Goal: Information Seeking & Learning: Learn about a topic

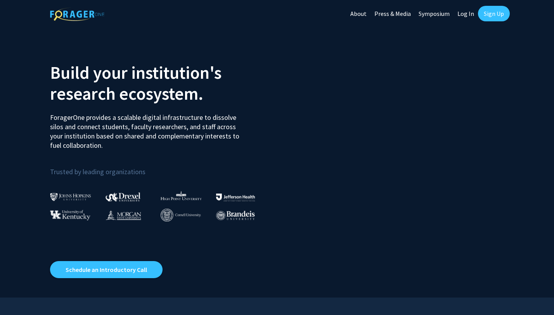
click at [461, 12] on link "Log In" at bounding box center [466, 13] width 24 height 27
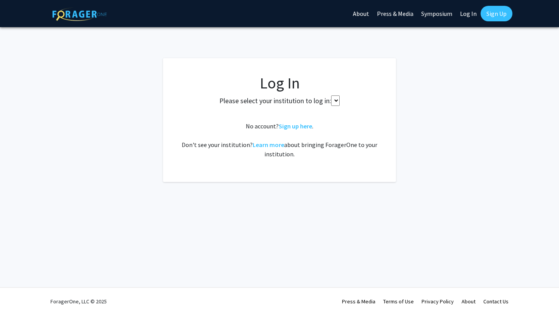
select select
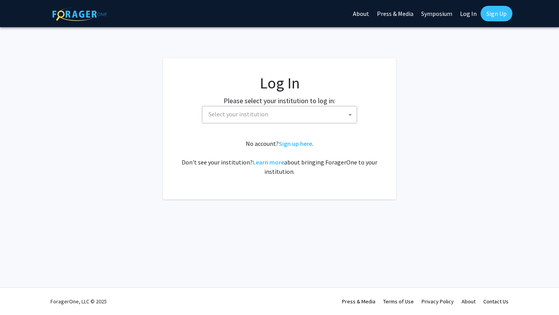
click at [273, 113] on span "Select your institution" at bounding box center [280, 114] width 151 height 16
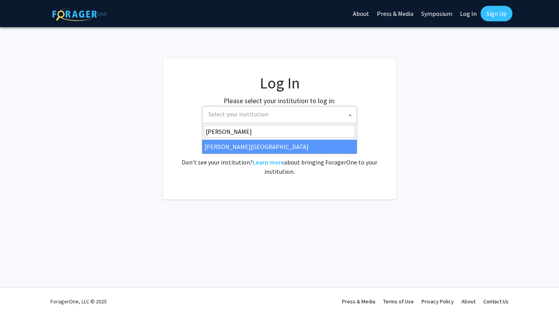
type input "THOM"
select select "24"
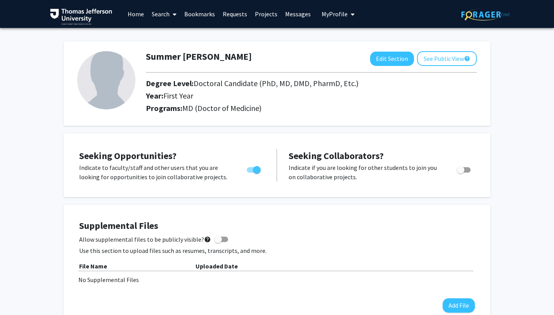
click at [170, 13] on link "Search" at bounding box center [164, 13] width 33 height 27
click at [165, 34] on span "Faculty/Staff" at bounding box center [176, 36] width 57 height 16
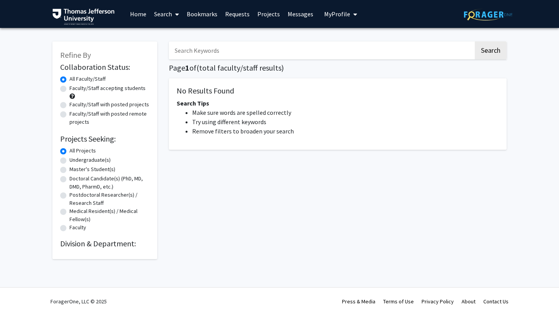
click at [196, 47] on input "Search Keywords" at bounding box center [321, 51] width 305 height 18
click at [498, 50] on button "Search" at bounding box center [490, 51] width 32 height 18
click at [294, 54] on input "Search Keywords" at bounding box center [321, 51] width 305 height 18
type input "PEDIATRICS"
click at [474, 42] on button "Search" at bounding box center [490, 51] width 32 height 18
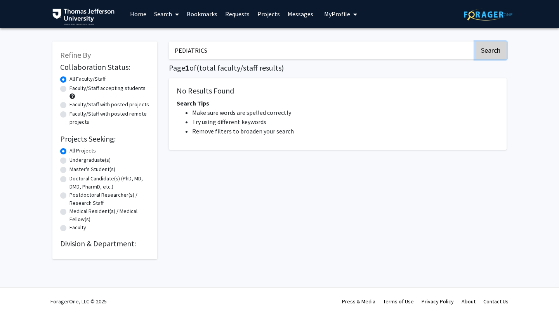
click at [490, 53] on button "Search" at bounding box center [490, 51] width 32 height 18
click at [216, 51] on input "PEDIATRICS" at bounding box center [321, 51] width 305 height 18
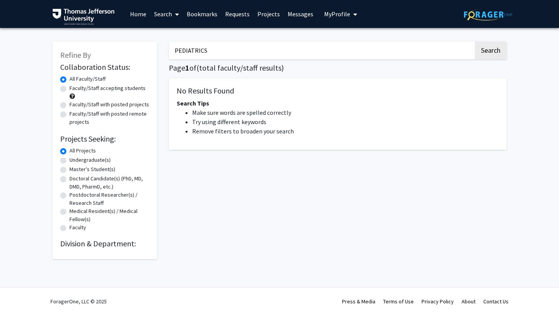
click at [216, 51] on input "PEDIATRICS" at bounding box center [321, 51] width 305 height 18
click at [69, 87] on label "Faculty/Staff accepting students" at bounding box center [107, 88] width 76 height 8
click at [69, 87] on input "Faculty/Staff accepting students" at bounding box center [71, 86] width 5 height 5
radio input "true"
click at [474, 54] on span "Search" at bounding box center [489, 51] width 33 height 18
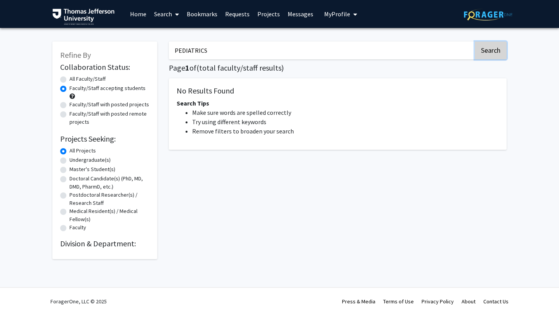
click at [483, 54] on button "Search" at bounding box center [490, 51] width 32 height 18
radio input "true"
click at [328, 54] on input "PEDIATRICS" at bounding box center [321, 51] width 305 height 18
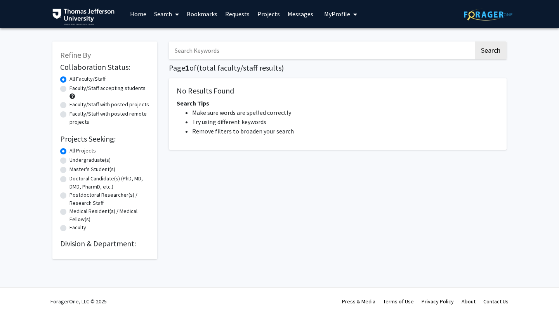
click at [140, 17] on link "Home" at bounding box center [138, 13] width 24 height 27
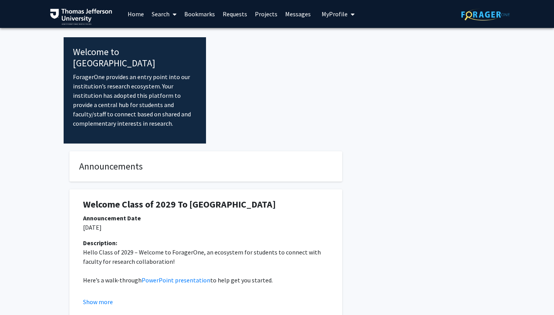
click at [158, 13] on link "Search" at bounding box center [164, 13] width 33 height 27
click at [167, 34] on span "Faculty/Staff" at bounding box center [176, 36] width 57 height 16
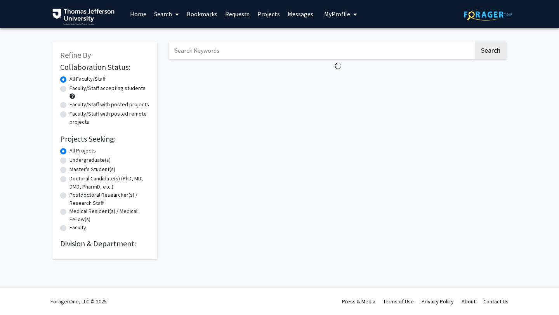
click at [250, 43] on input "Search Keywords" at bounding box center [321, 51] width 305 height 18
type input "pediatric"
click at [474, 42] on button "Search" at bounding box center [490, 51] width 32 height 18
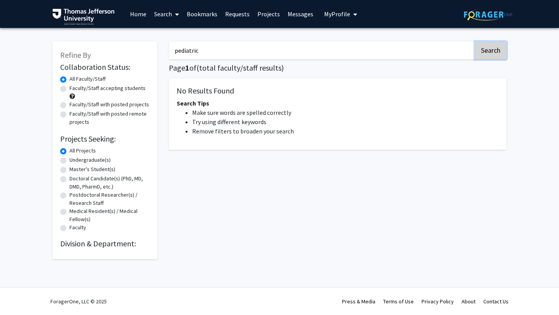
click at [481, 51] on button "Search" at bounding box center [490, 51] width 32 height 18
click at [64, 118] on div "Faculty/Staff with posted remote projects" at bounding box center [104, 118] width 89 height 16
click at [69, 113] on label "Faculty/Staff with posted remote projects" at bounding box center [109, 118] width 80 height 16
click at [69, 113] on input "Faculty/Staff with posted remote projects" at bounding box center [71, 112] width 5 height 5
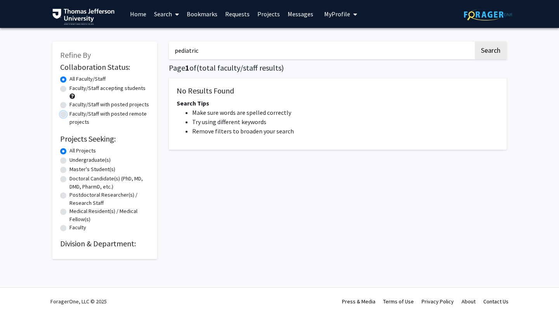
radio input "true"
click at [488, 40] on div "pediatric Search Page 1 of ( total faculty/staff results) No Results Found Sear…" at bounding box center [337, 146] width 349 height 225
click at [488, 43] on button "Search" at bounding box center [490, 51] width 32 height 18
radio input "true"
click at [488, 56] on button "Search" at bounding box center [490, 51] width 32 height 18
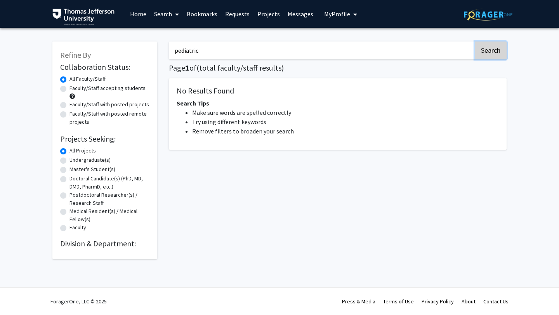
click at [488, 56] on button "Search" at bounding box center [490, 51] width 32 height 18
click at [360, 234] on div "pediatric Search Page 1 of ( total faculty/staff results) No Results Found Sear…" at bounding box center [337, 146] width 349 height 225
click at [355, 52] on input "pediatric" at bounding box center [321, 51] width 305 height 18
click at [474, 42] on button "Search" at bounding box center [490, 51] width 32 height 18
click at [498, 46] on button "Search" at bounding box center [490, 51] width 32 height 18
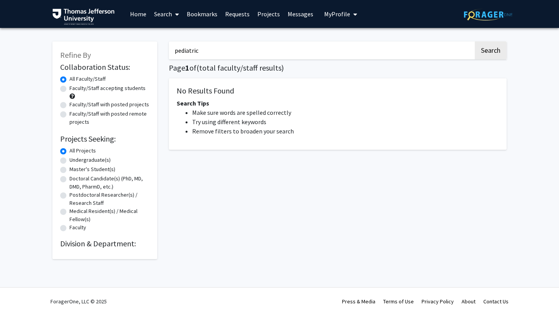
click at [279, 14] on link "Projects" at bounding box center [268, 13] width 30 height 27
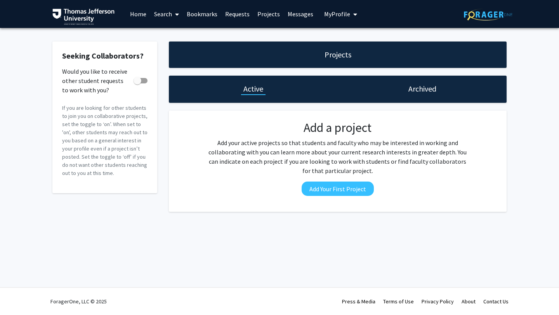
click at [254, 92] on h1 "Active" at bounding box center [253, 88] width 20 height 11
click at [137, 81] on span at bounding box center [137, 81] width 8 height 8
click at [137, 83] on input "Would you like to receive other student requests to work with you?" at bounding box center [137, 83] width 0 height 0
checkbox input "true"
click at [173, 107] on div "Projects Active Archived Add a project Add your active projects so that student…" at bounding box center [337, 127] width 349 height 170
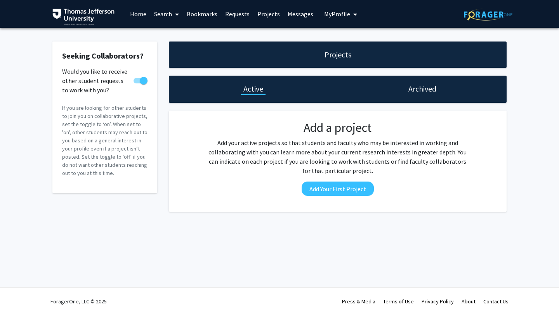
click at [286, 83] on div "Active" at bounding box center [253, 89] width 169 height 27
click at [432, 99] on div "Archived" at bounding box center [422, 89] width 169 height 27
click at [239, 14] on link "Requests" at bounding box center [237, 13] width 32 height 27
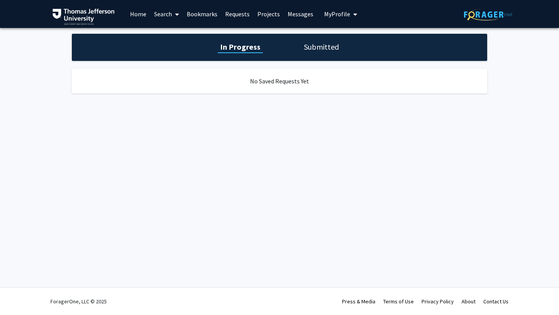
click at [199, 15] on link "Bookmarks" at bounding box center [202, 13] width 38 height 27
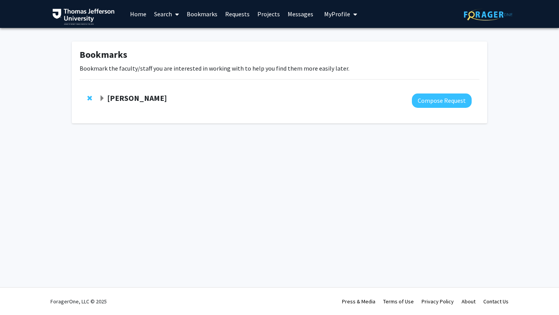
click at [153, 72] on p "Bookmark the faculty/staff you are interested in working with to help you find …" at bounding box center [280, 68] width 400 height 9
click at [142, 107] on div at bounding box center [285, 101] width 372 height 14
click at [142, 102] on strong "[PERSON_NAME]" at bounding box center [137, 98] width 60 height 10
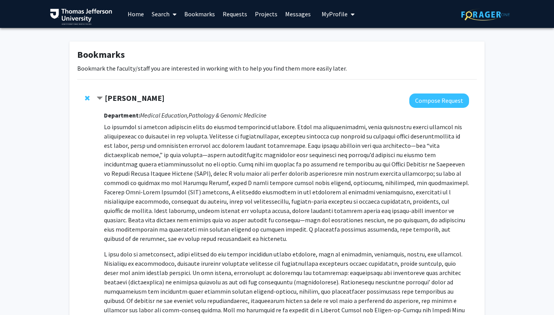
click at [160, 17] on link "Search" at bounding box center [164, 13] width 33 height 27
click at [167, 38] on span "Faculty/Staff" at bounding box center [176, 36] width 57 height 16
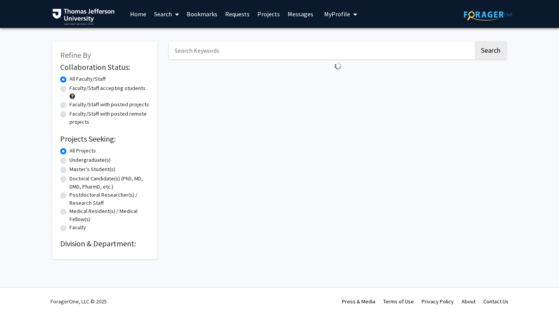
click at [136, 15] on link "Home" at bounding box center [138, 13] width 24 height 27
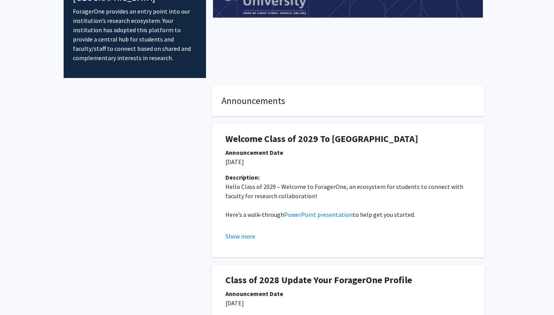
scroll to position [97, 0]
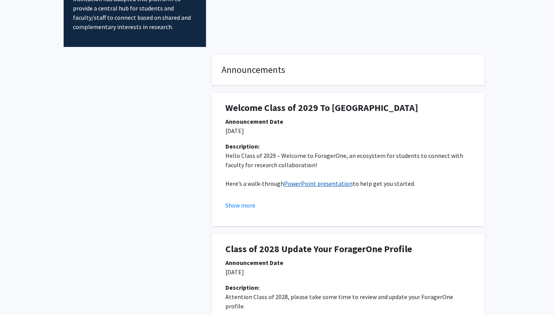
click at [318, 180] on link "PowerPoint presentation" at bounding box center [318, 184] width 69 height 8
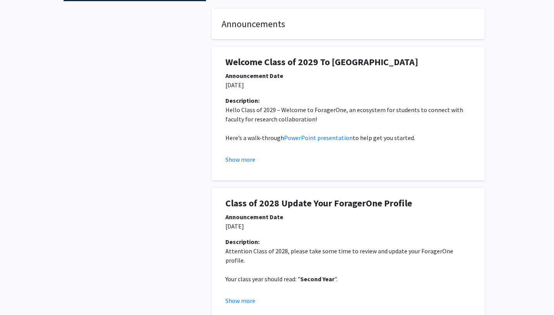
scroll to position [0, 0]
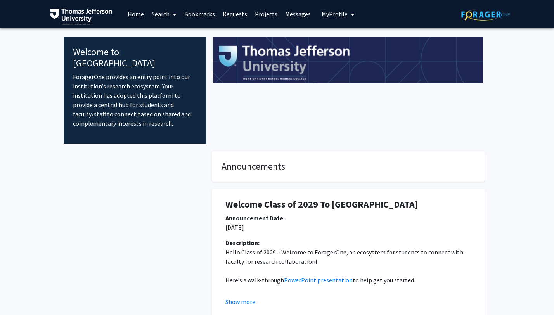
click at [156, 22] on link "Search" at bounding box center [164, 13] width 33 height 27
click at [156, 31] on span "Faculty/Staff" at bounding box center [176, 36] width 57 height 16
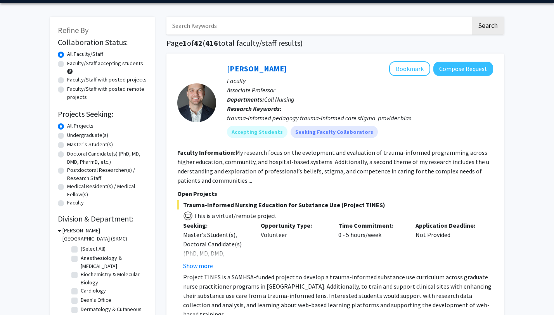
scroll to position [28, 0]
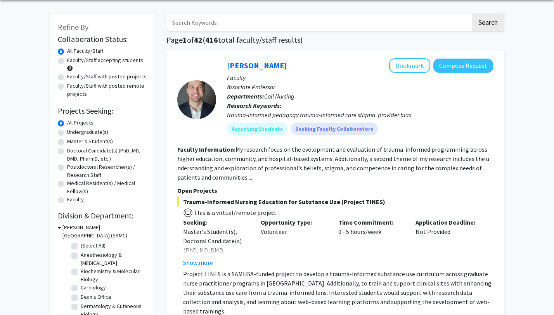
click at [89, 60] on label "Faculty/Staff accepting students" at bounding box center [105, 60] width 76 height 8
click at [72, 60] on input "Faculty/Staff accepting students" at bounding box center [69, 58] width 5 height 5
radio input "true"
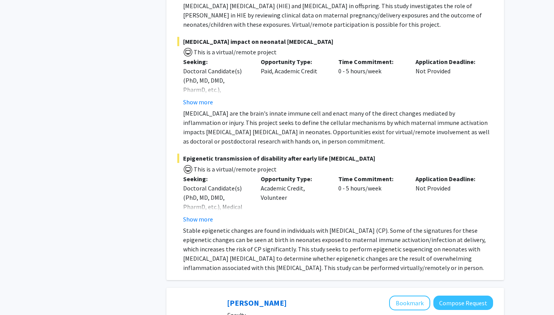
scroll to position [1387, 0]
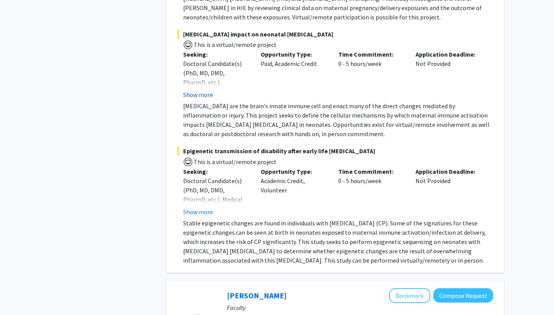
click at [201, 90] on button "Show more" at bounding box center [198, 94] width 30 height 9
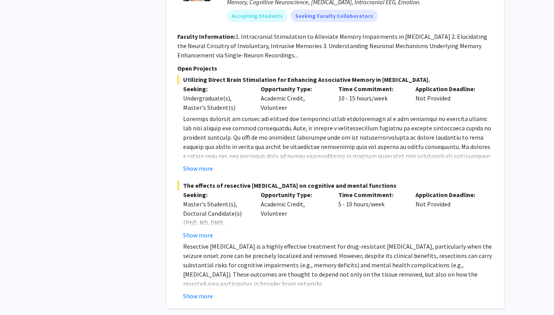
scroll to position [6028, 0]
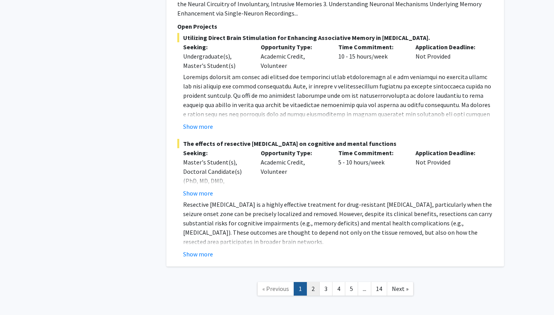
click at [311, 282] on link "2" at bounding box center [312, 289] width 13 height 14
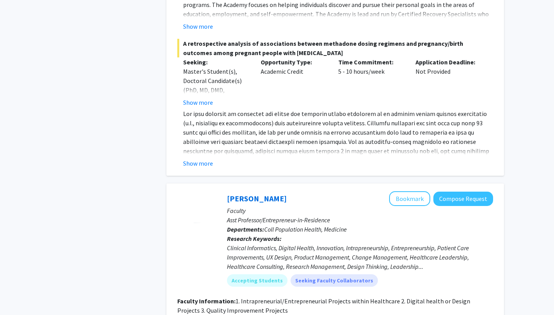
scroll to position [945, 0]
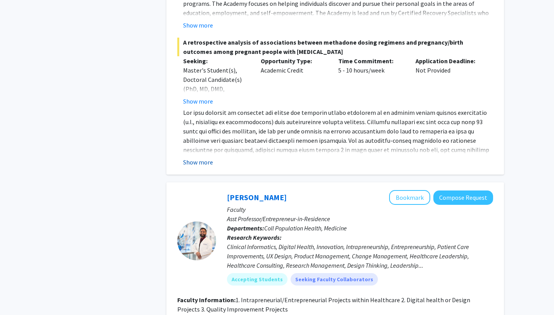
click at [197, 158] on button "Show more" at bounding box center [198, 162] width 30 height 9
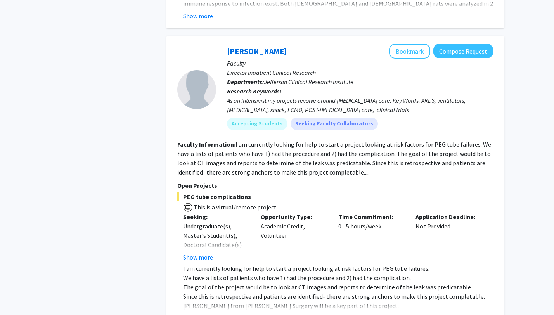
scroll to position [3120, 0]
click at [199, 181] on p "Open Projects" at bounding box center [335, 185] width 316 height 9
click at [289, 160] on fg-search-faculty "[PERSON_NAME] Bookmark Compose Request Faculty Director Inpatient Clinical Rese…" at bounding box center [335, 222] width 316 height 357
click at [312, 158] on section "Faculty Information: I am currently looking for help to start a project looking…" at bounding box center [335, 158] width 316 height 37
click at [326, 158] on section "Faculty Information: I am currently looking for help to start a project looking…" at bounding box center [335, 158] width 316 height 37
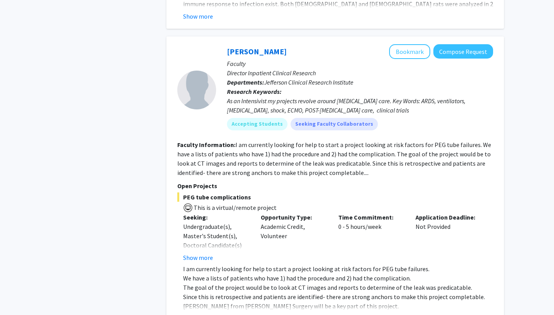
click at [326, 154] on fg-read-more "I am currently looking for help to start a project looking at risk factors for …" at bounding box center [334, 159] width 314 height 36
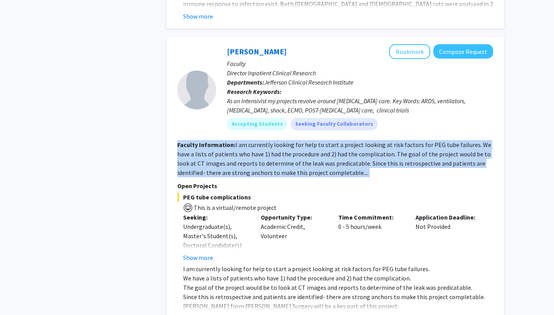
click at [326, 154] on fg-read-more "I am currently looking for help to start a project looking at risk factors for …" at bounding box center [334, 159] width 314 height 36
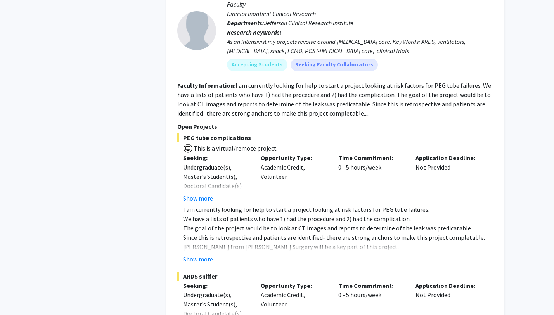
scroll to position [3221, 0]
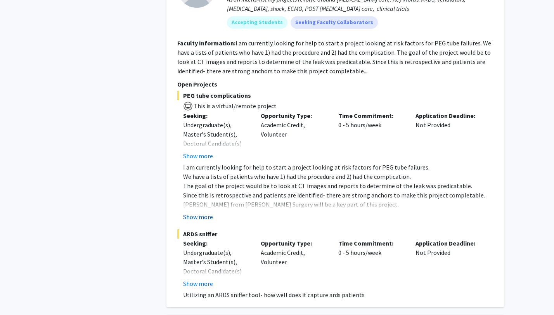
click at [192, 212] on button "Show more" at bounding box center [198, 216] width 30 height 9
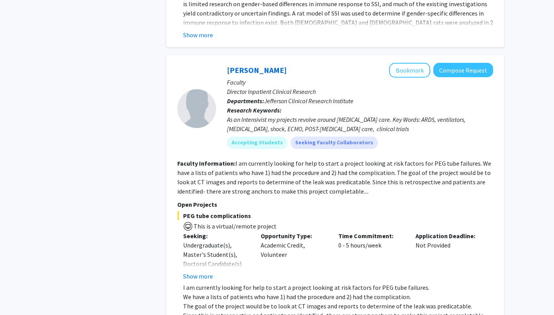
scroll to position [3089, 0]
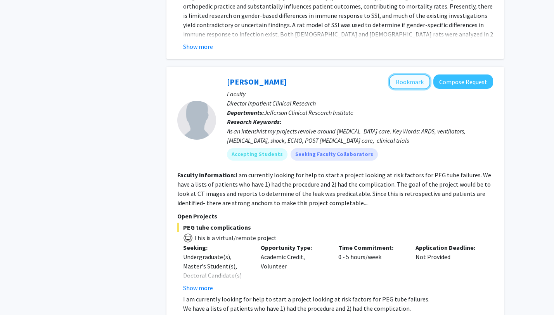
click at [416, 74] on button "Bookmark" at bounding box center [409, 81] width 41 height 15
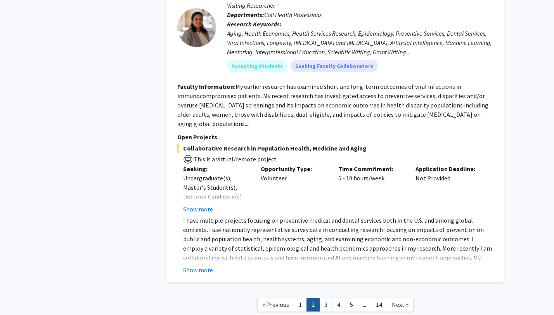
scroll to position [3593, 0]
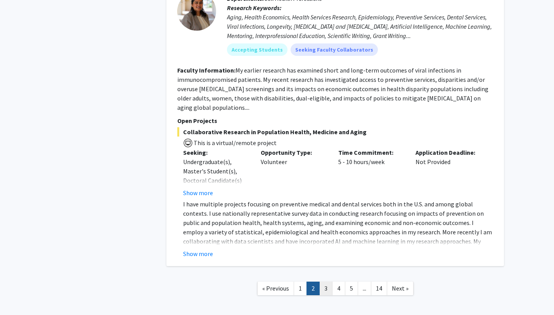
click at [325, 282] on link "3" at bounding box center [325, 289] width 13 height 14
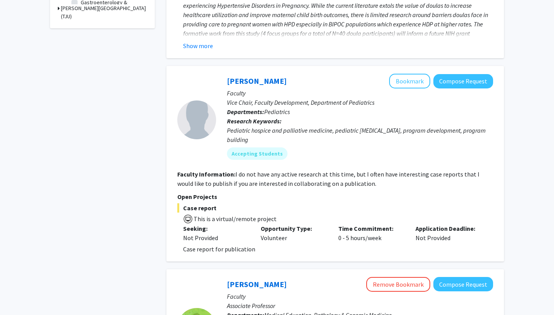
scroll to position [360, 0]
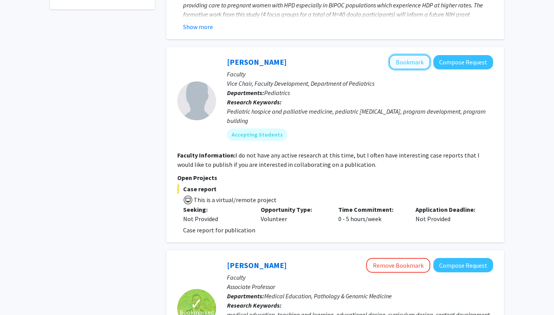
click at [403, 55] on button "Bookmark" at bounding box center [409, 62] width 41 height 15
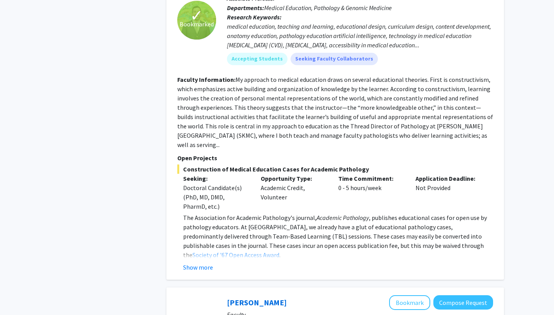
scroll to position [667, 0]
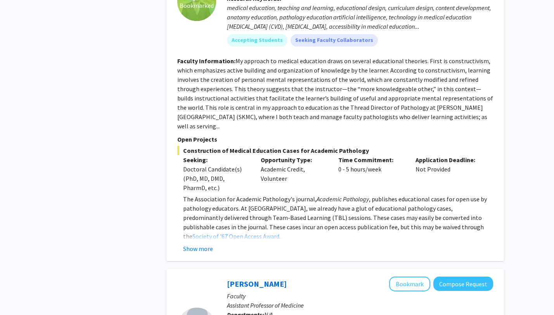
click at [196, 235] on div "✓ Bookmarked [PERSON_NAME] Remove Bookmark Compose Request Faculty Associate Pr…" at bounding box center [335, 102] width 338 height 318
click at [202, 244] on button "Show more" at bounding box center [198, 248] width 30 height 9
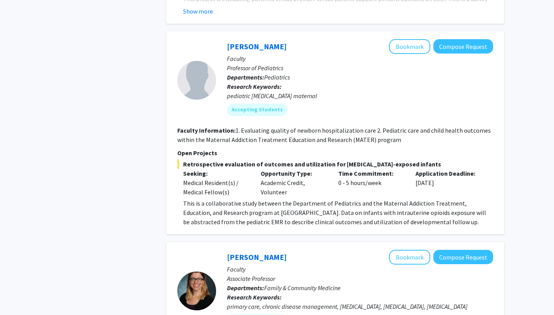
scroll to position [1552, 0]
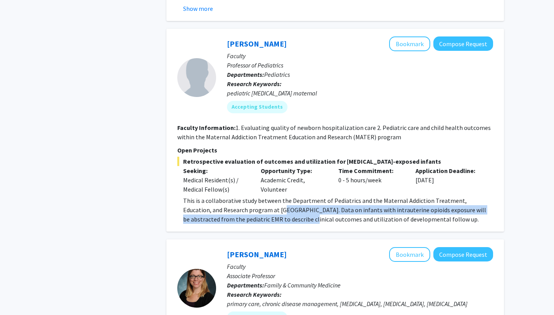
drag, startPoint x: 255, startPoint y: 166, endPoint x: 267, endPoint y: 171, distance: 12.5
click at [267, 196] on p "This is a collaborative study between the Department of Pediatrics and the Mate…" at bounding box center [338, 210] width 310 height 28
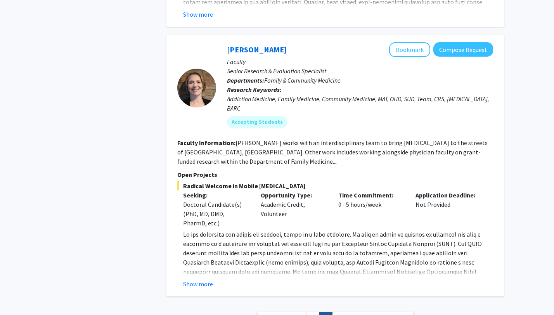
scroll to position [2812, 0]
click at [337, 312] on link "4" at bounding box center [338, 319] width 13 height 14
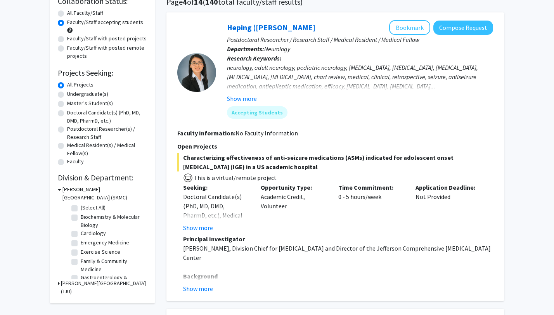
scroll to position [100, 0]
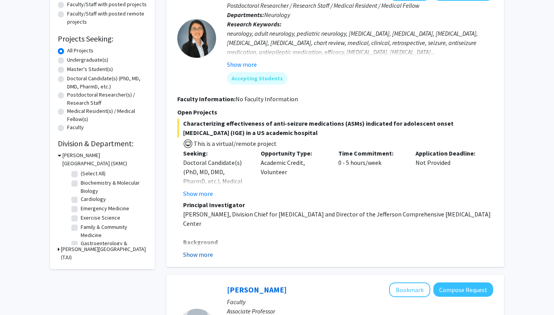
click at [193, 254] on button "Show more" at bounding box center [198, 254] width 30 height 9
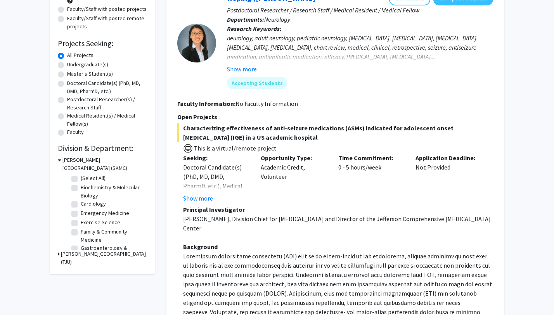
scroll to position [66, 0]
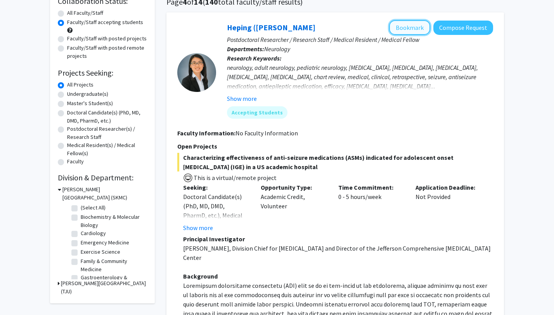
click at [416, 27] on button "Bookmark" at bounding box center [409, 27] width 41 height 15
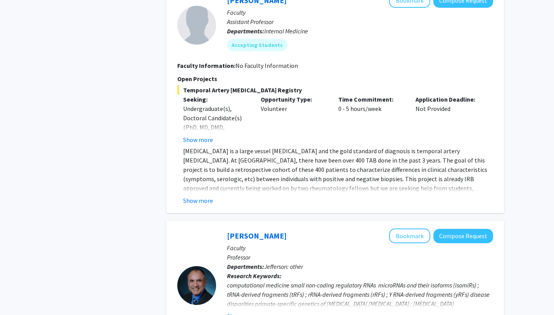
scroll to position [1310, 0]
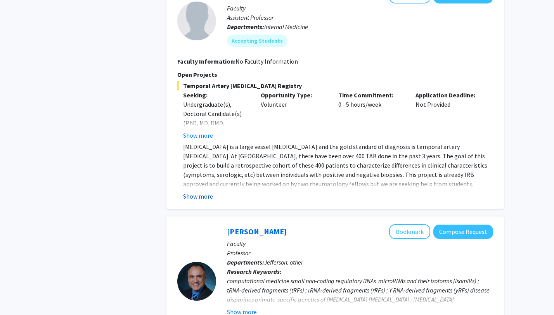
click at [201, 192] on button "Show more" at bounding box center [198, 196] width 30 height 9
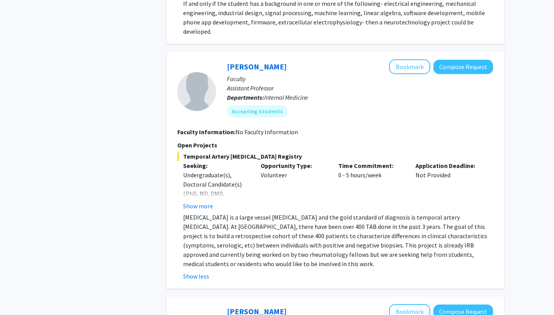
scroll to position [1240, 0]
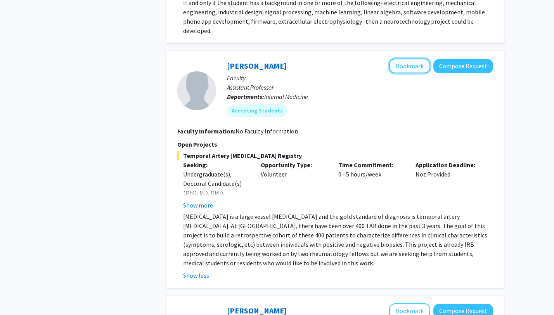
click at [405, 59] on button "Bookmark" at bounding box center [409, 66] width 41 height 15
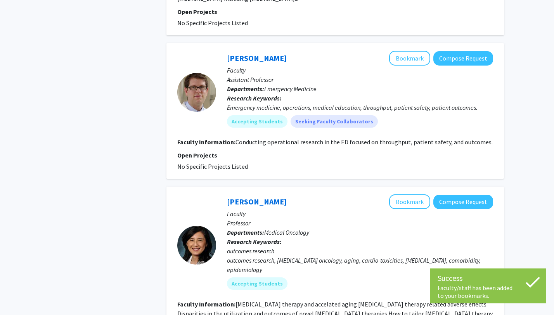
scroll to position [1741, 0]
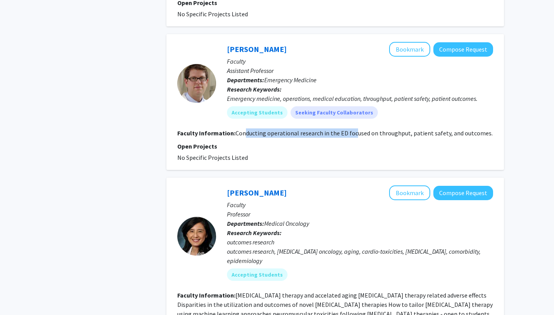
drag, startPoint x: 246, startPoint y: 106, endPoint x: 352, endPoint y: 108, distance: 105.9
click at [352, 129] on fg-read-more "Conducting operational research in the ED focused on throughput, patient safety…" at bounding box center [363, 133] width 257 height 8
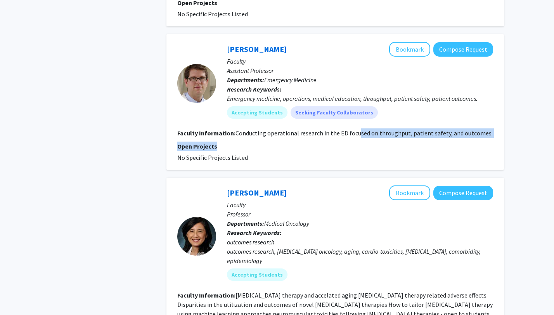
drag, startPoint x: 376, startPoint y: 105, endPoint x: 480, endPoint y: 121, distance: 104.9
click at [480, 121] on fg-search-faculty "[PERSON_NAME] Bookmark Compose Request Faculty Assistant Professor Departments:…" at bounding box center [335, 102] width 316 height 120
click at [480, 142] on p "Open Projects" at bounding box center [335, 146] width 316 height 9
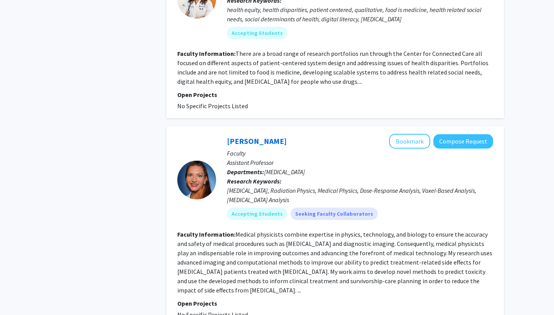
scroll to position [2194, 0]
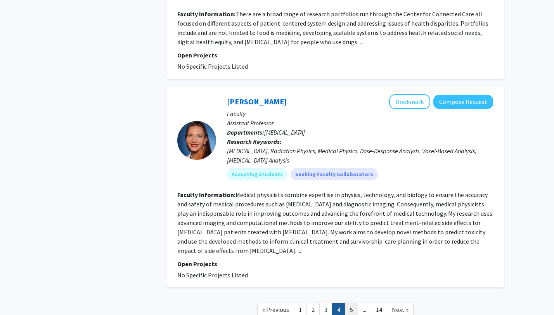
click at [346, 303] on link "5" at bounding box center [351, 310] width 13 height 14
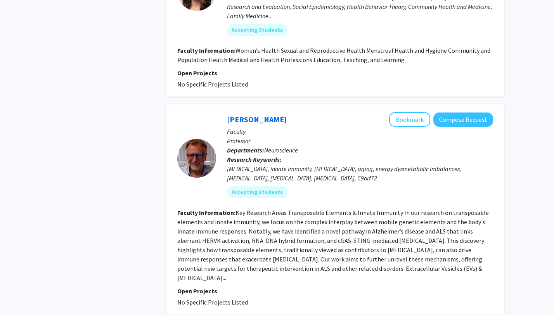
scroll to position [1668, 0]
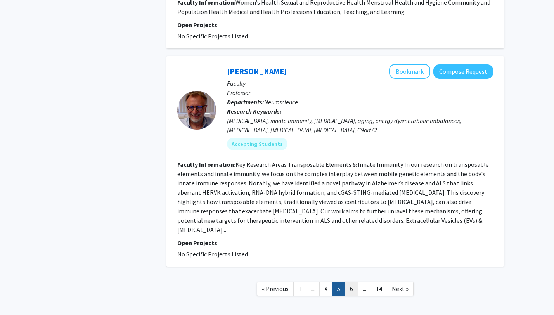
click at [352, 282] on link "6" at bounding box center [351, 289] width 13 height 14
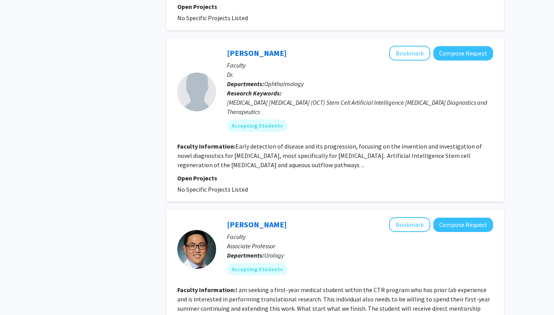
scroll to position [1058, 0]
